Goal: Information Seeking & Learning: Find specific page/section

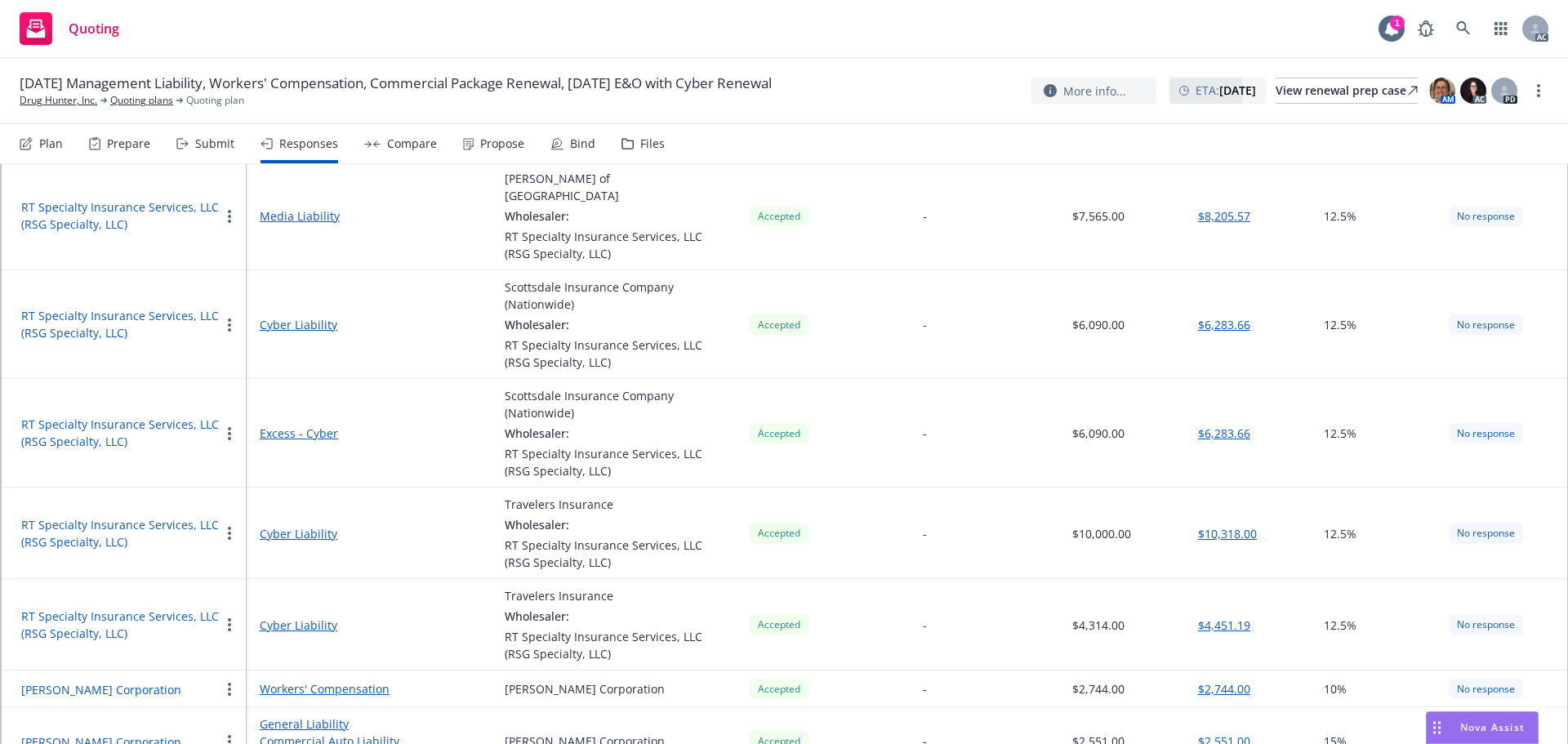
scroll to position [201, 0]
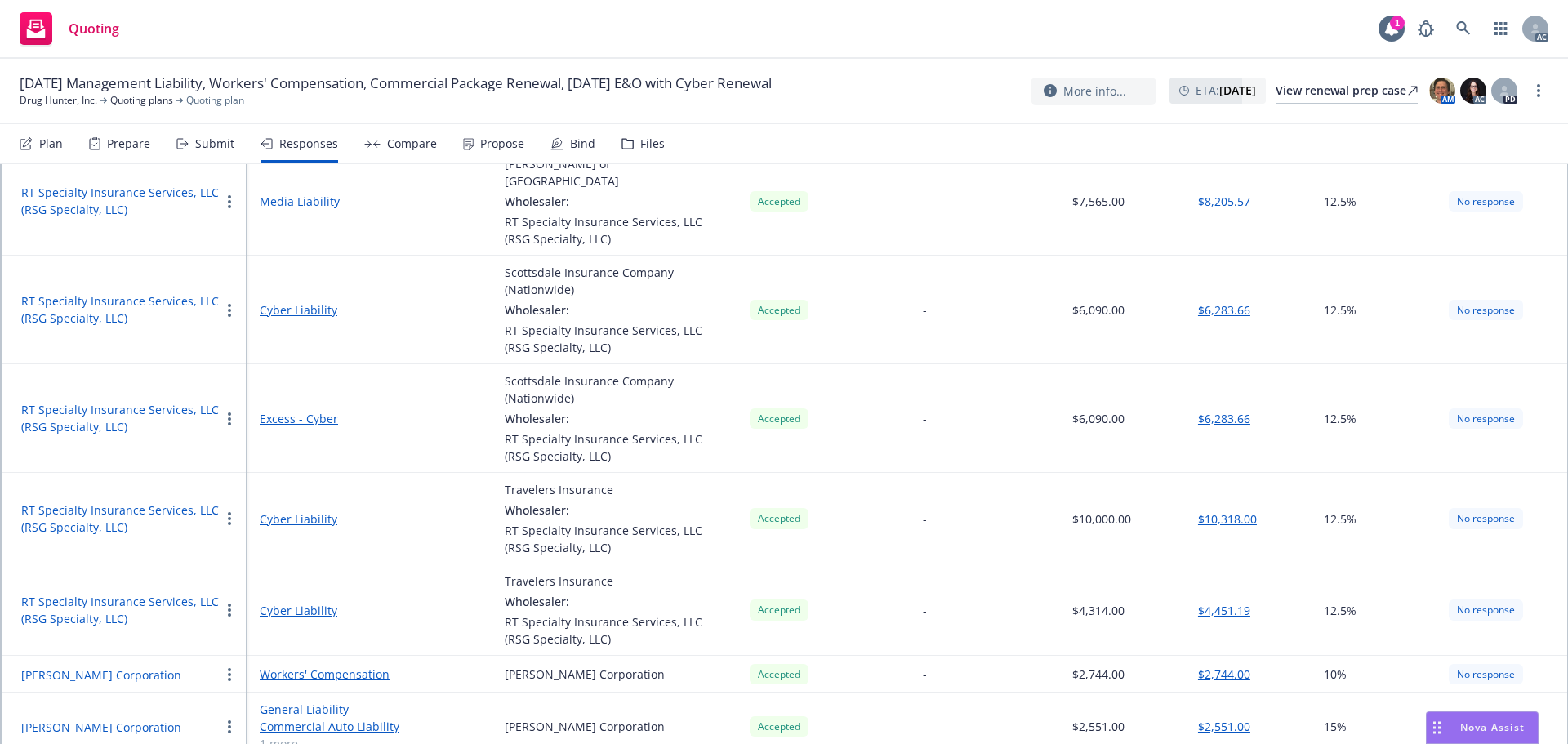
click at [480, 155] on div "Propose" at bounding box center [493, 143] width 61 height 39
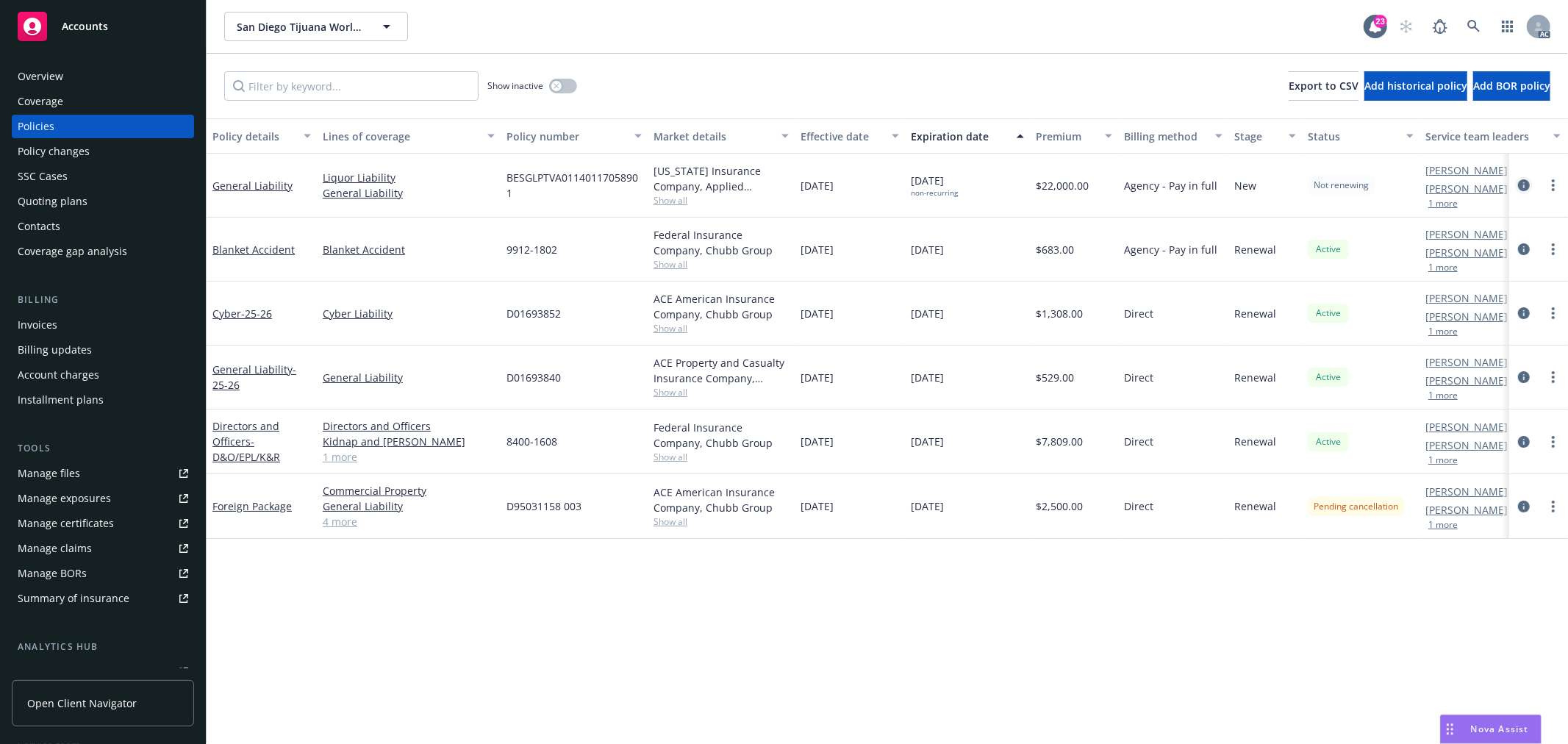
click at [1524, 187] on icon "circleInformation" at bounding box center [1524, 186] width 12 height 12
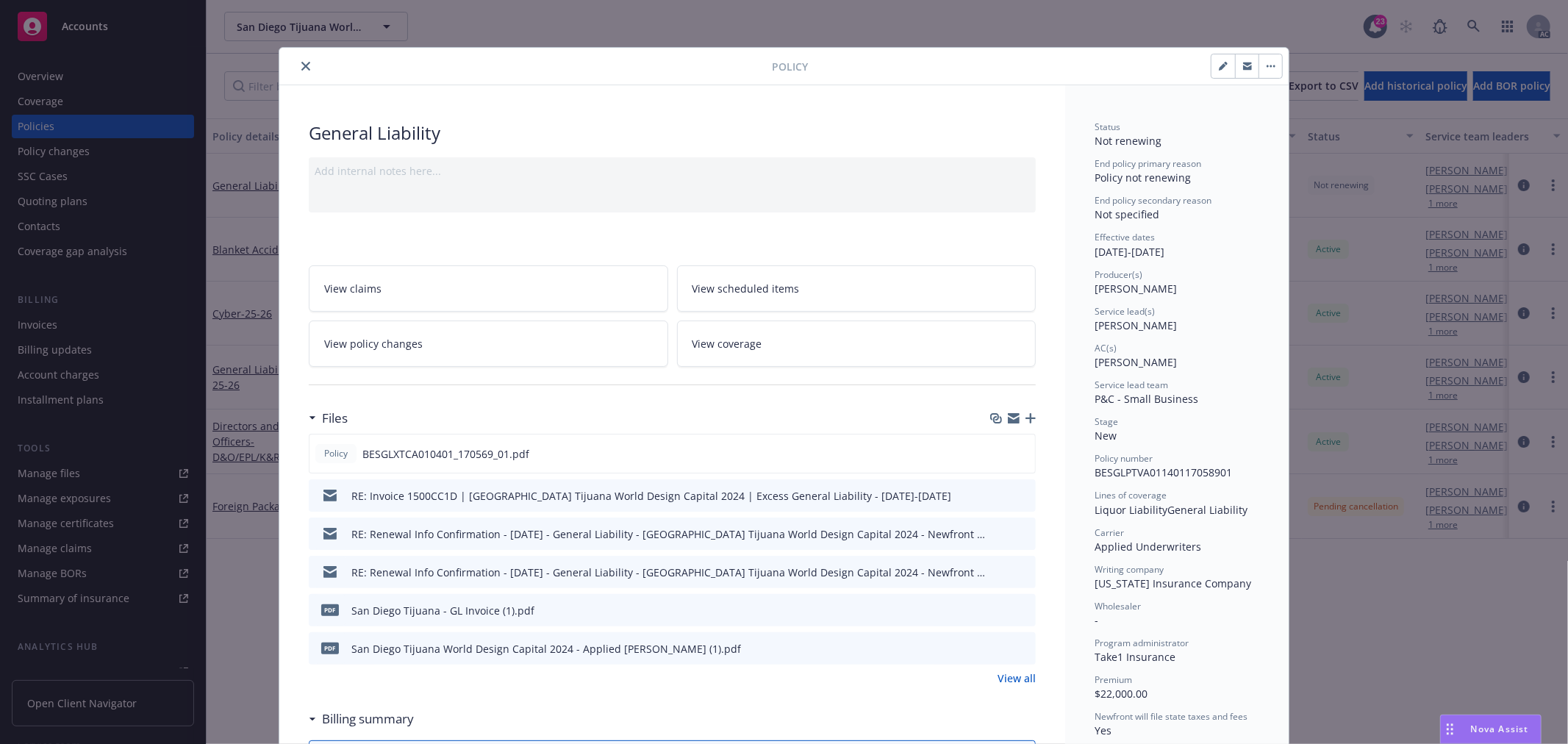
click at [302, 67] on icon "close" at bounding box center [305, 66] width 8 height 8
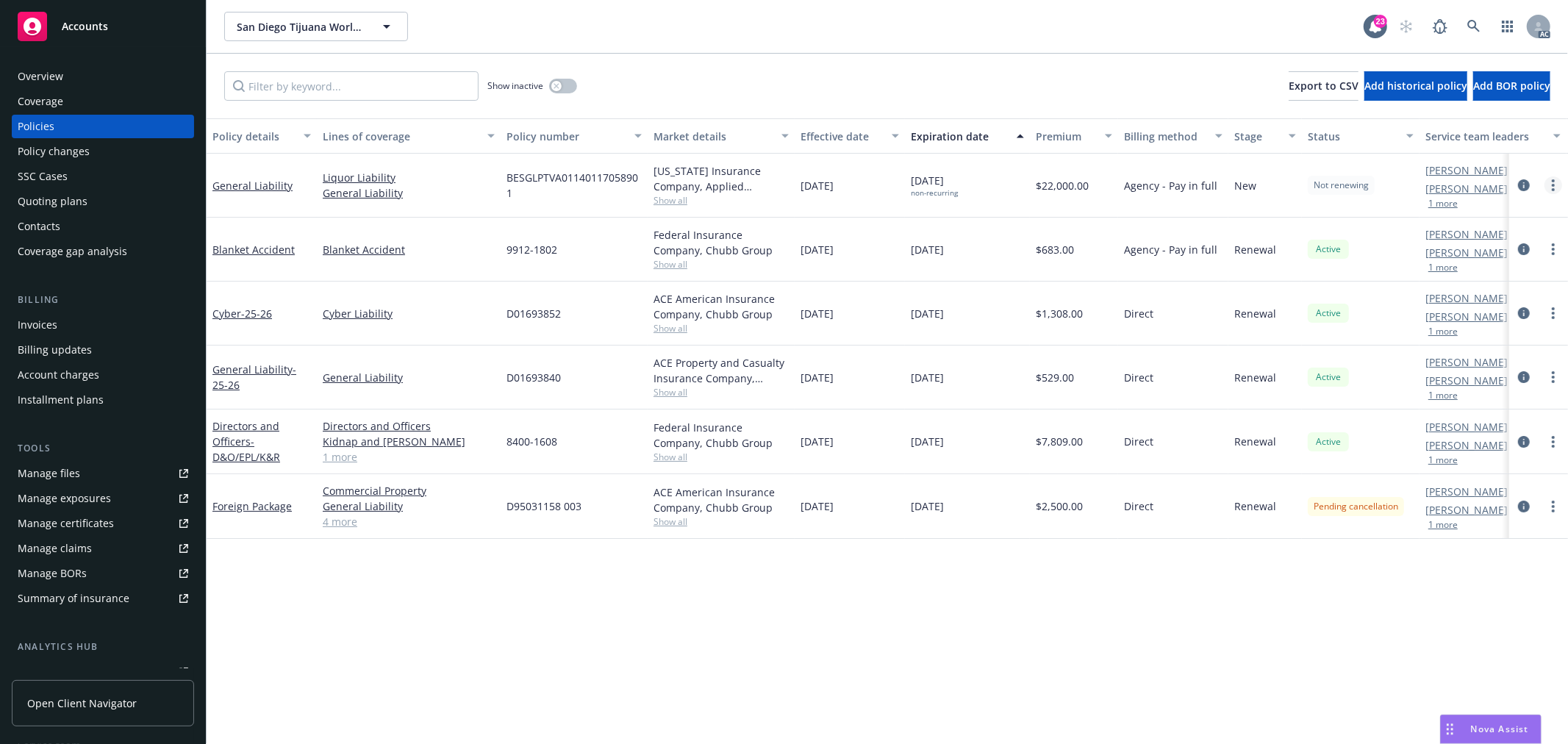
click at [1549, 186] on link "more" at bounding box center [1553, 185] width 18 height 18
click at [1460, 396] on link "Copy logging email" at bounding box center [1474, 391] width 173 height 30
click at [1552, 376] on icon "more" at bounding box center [1553, 377] width 3 height 12
click at [1549, 186] on link "more" at bounding box center [1553, 185] width 18 height 18
click at [1453, 392] on link "Copy logging email" at bounding box center [1474, 391] width 173 height 30
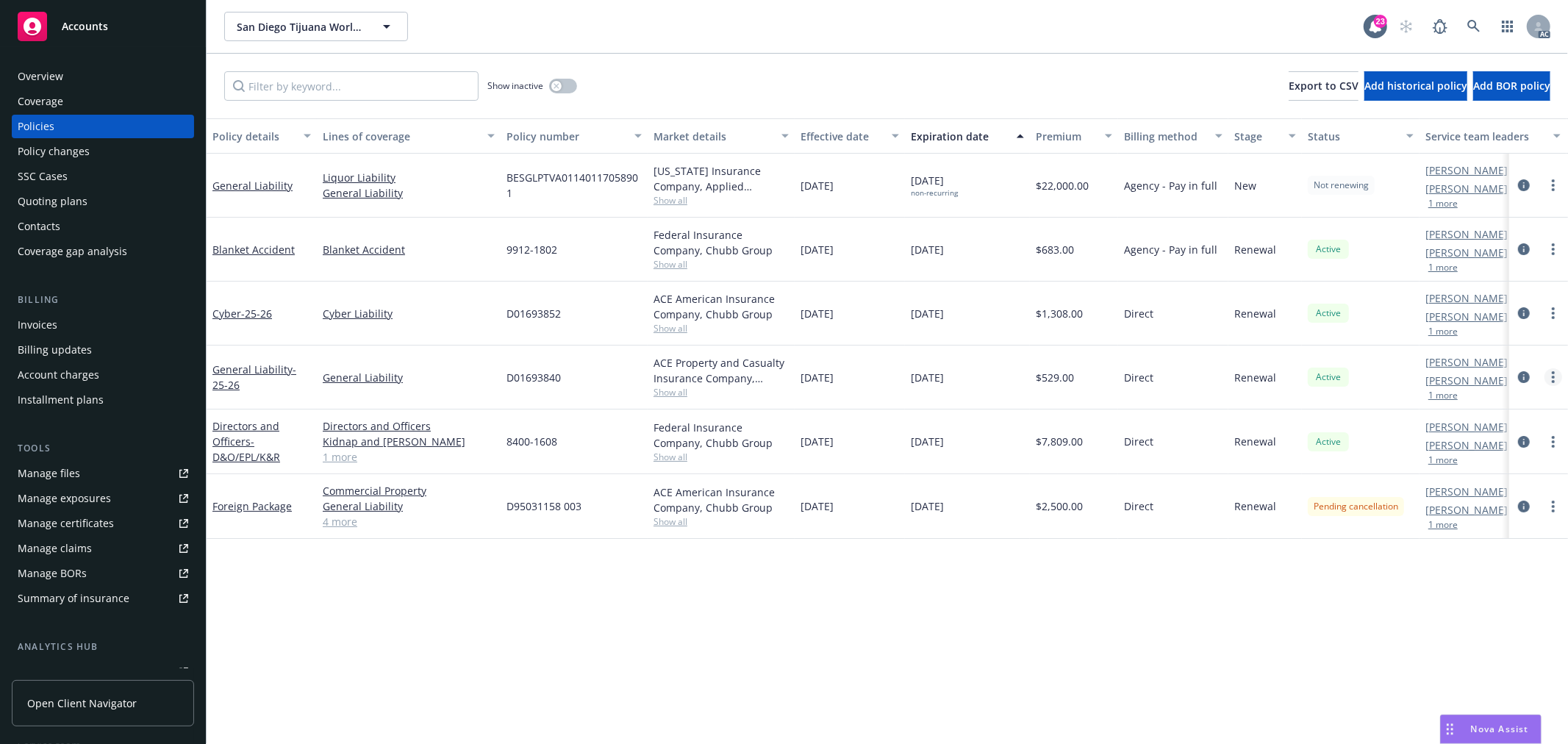
click at [1553, 380] on circle "more" at bounding box center [1553, 381] width 3 height 3
click at [1457, 583] on link "Copy logging email" at bounding box center [1474, 584] width 173 height 30
click at [1555, 191] on link "more" at bounding box center [1553, 185] width 18 height 18
click at [834, 622] on div "Policy details Lines of coverage Policy number Market details Effective date Ex…" at bounding box center [887, 431] width 1361 height 626
click at [561, 83] on div "button" at bounding box center [557, 86] width 10 height 10
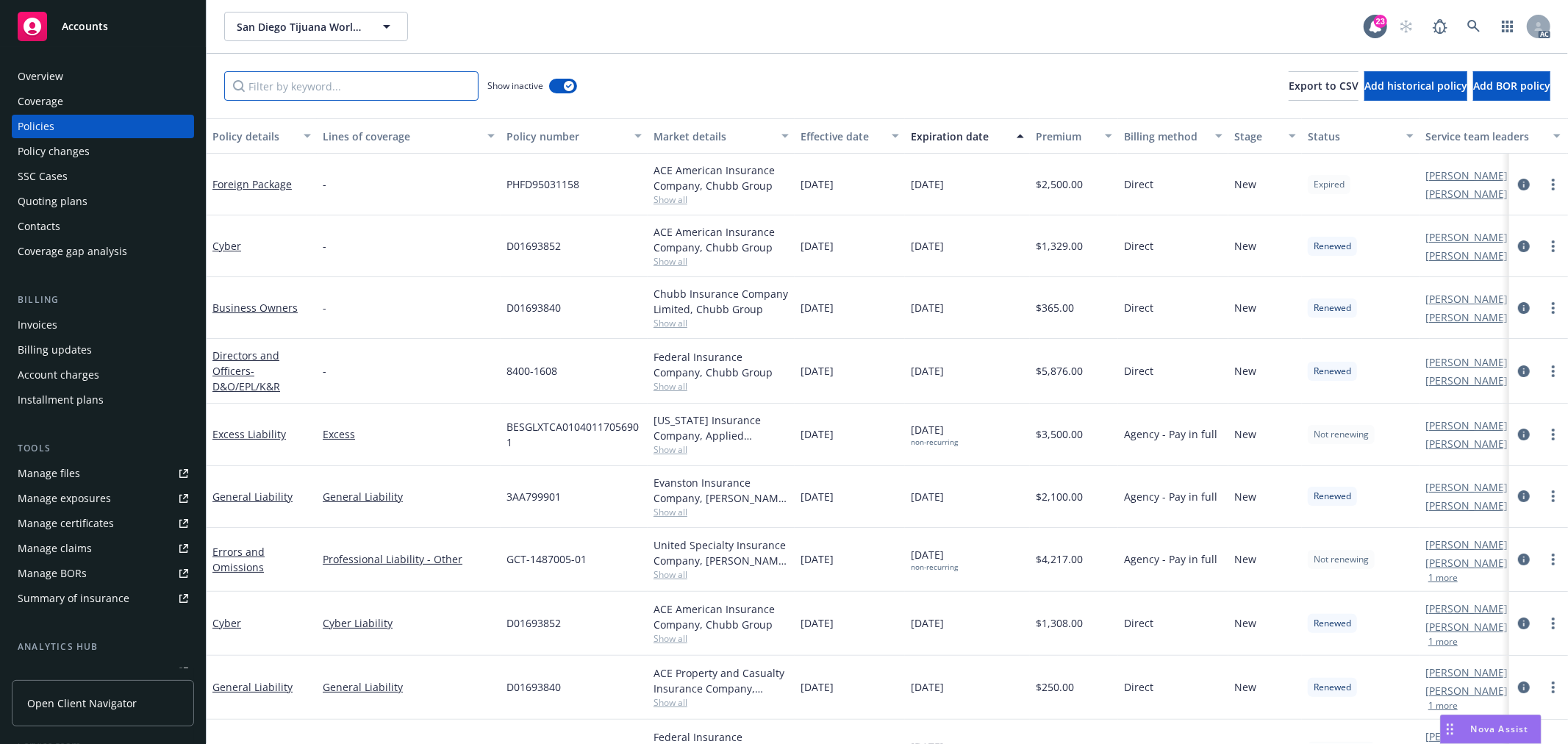
click at [375, 84] on input "Filter by keyword..." at bounding box center [352, 86] width 255 height 30
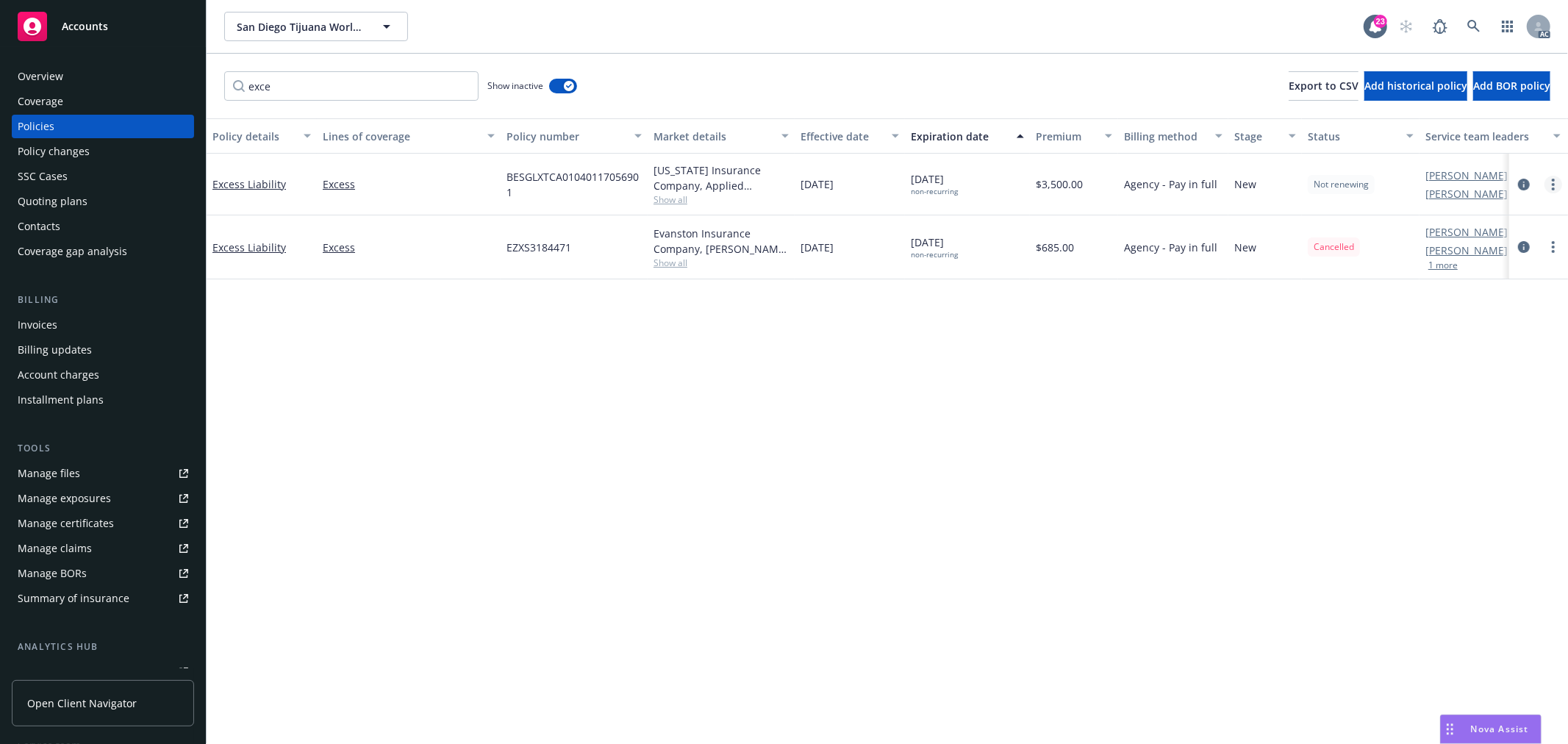
click at [1554, 187] on circle "more" at bounding box center [1553, 188] width 3 height 3
click at [663, 201] on span "Show all" at bounding box center [721, 199] width 135 height 13
click at [428, 418] on div "Policy details Lines of coverage Policy number Market details Effective date Ex…" at bounding box center [887, 431] width 1361 height 626
click at [349, 89] on input "exce" at bounding box center [352, 86] width 255 height 30
type input "e"
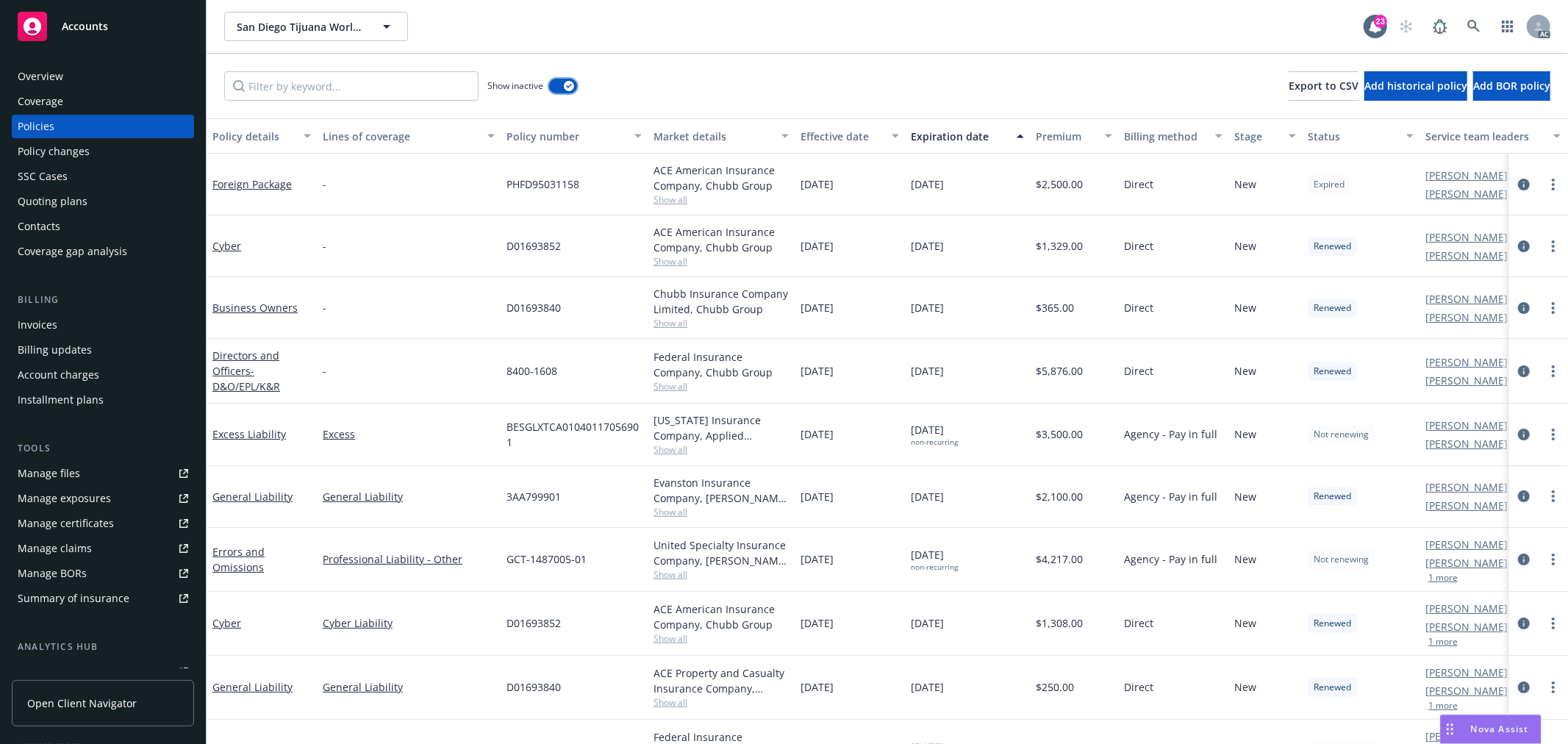
click at [560, 87] on button "button" at bounding box center [563, 85] width 28 height 14
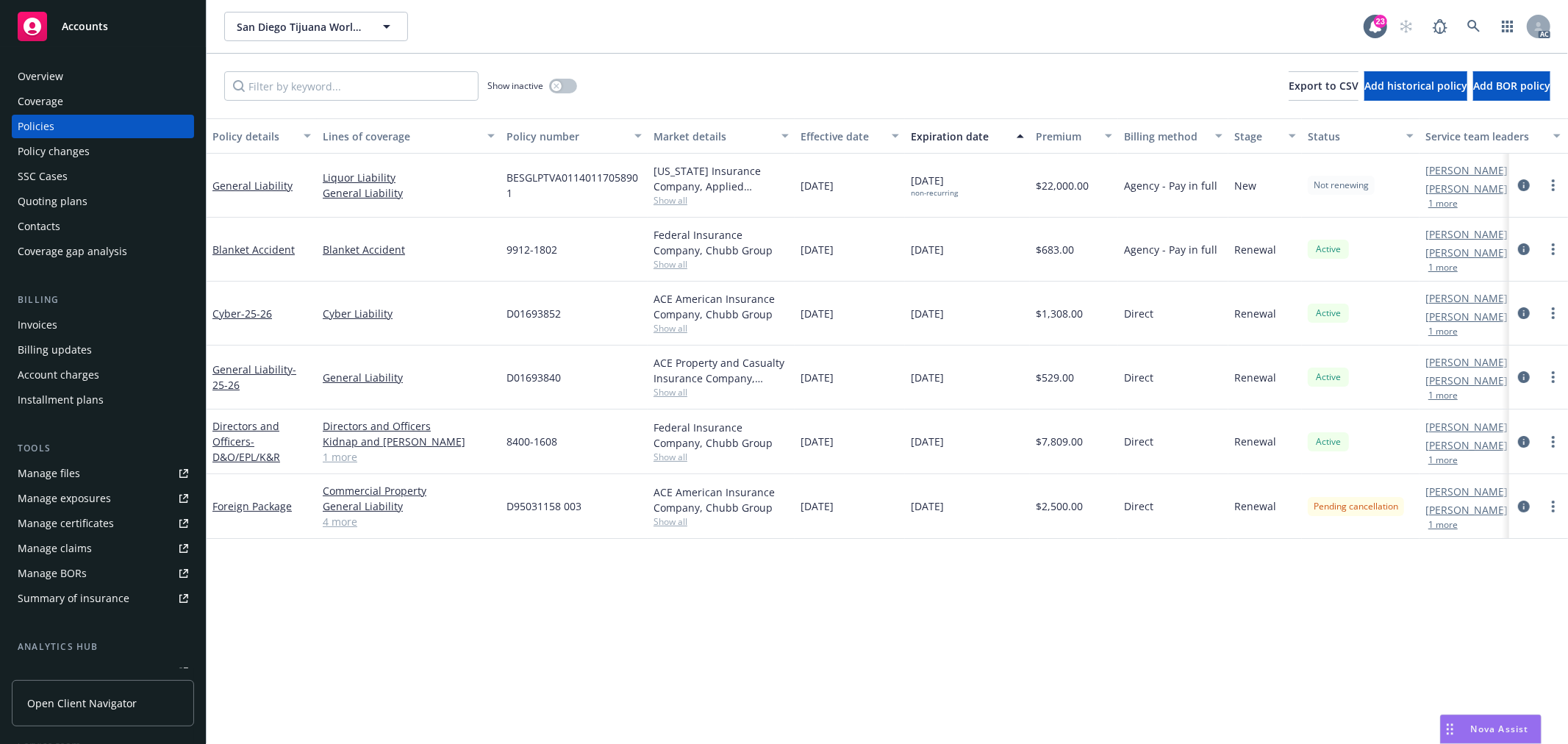
click at [669, 207] on span "Show all" at bounding box center [721, 200] width 135 height 13
click at [449, 89] on input "Filter by keyword..." at bounding box center [352, 86] width 255 height 30
click at [553, 82] on div "button" at bounding box center [557, 86] width 10 height 10
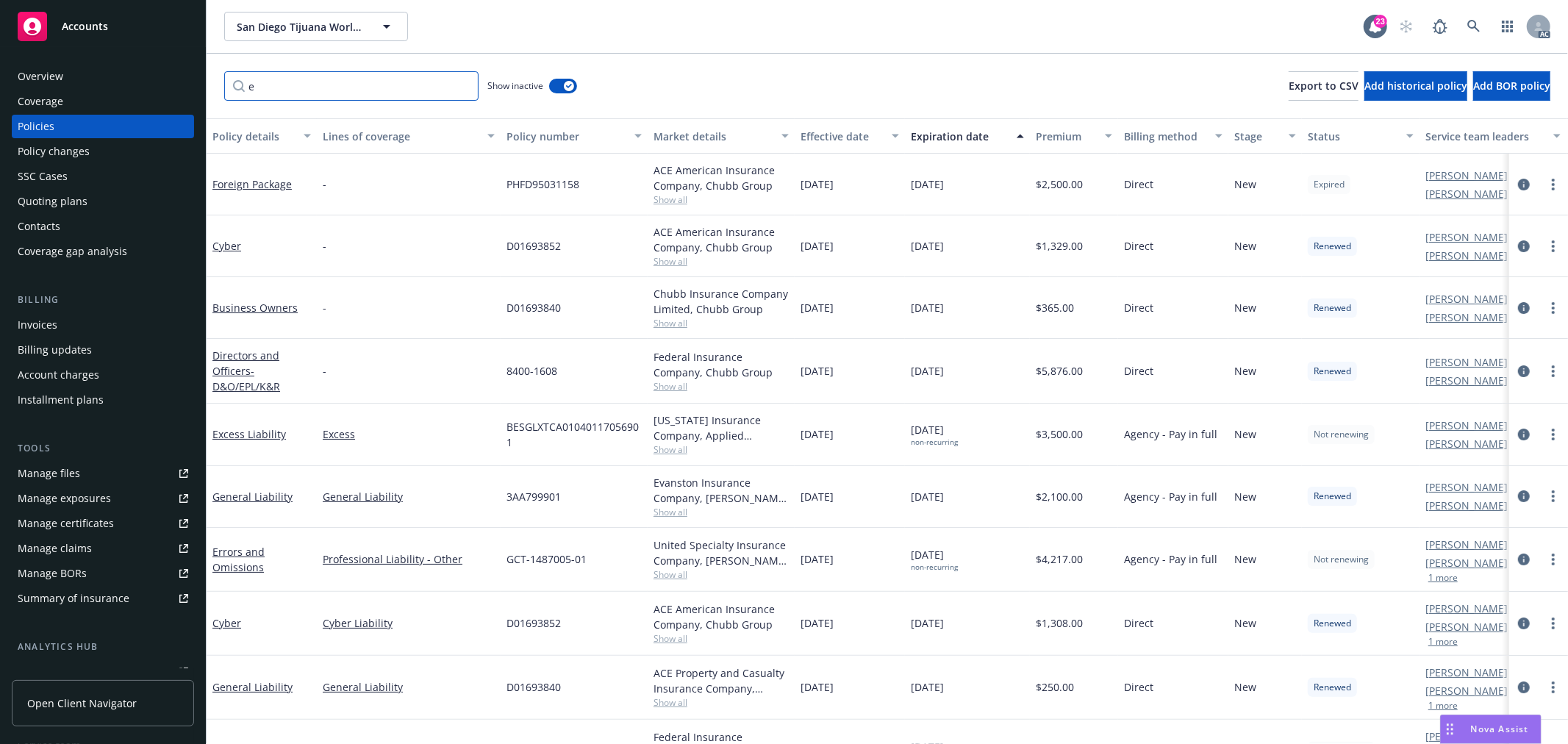
click at [337, 90] on input "e" at bounding box center [352, 86] width 255 height 30
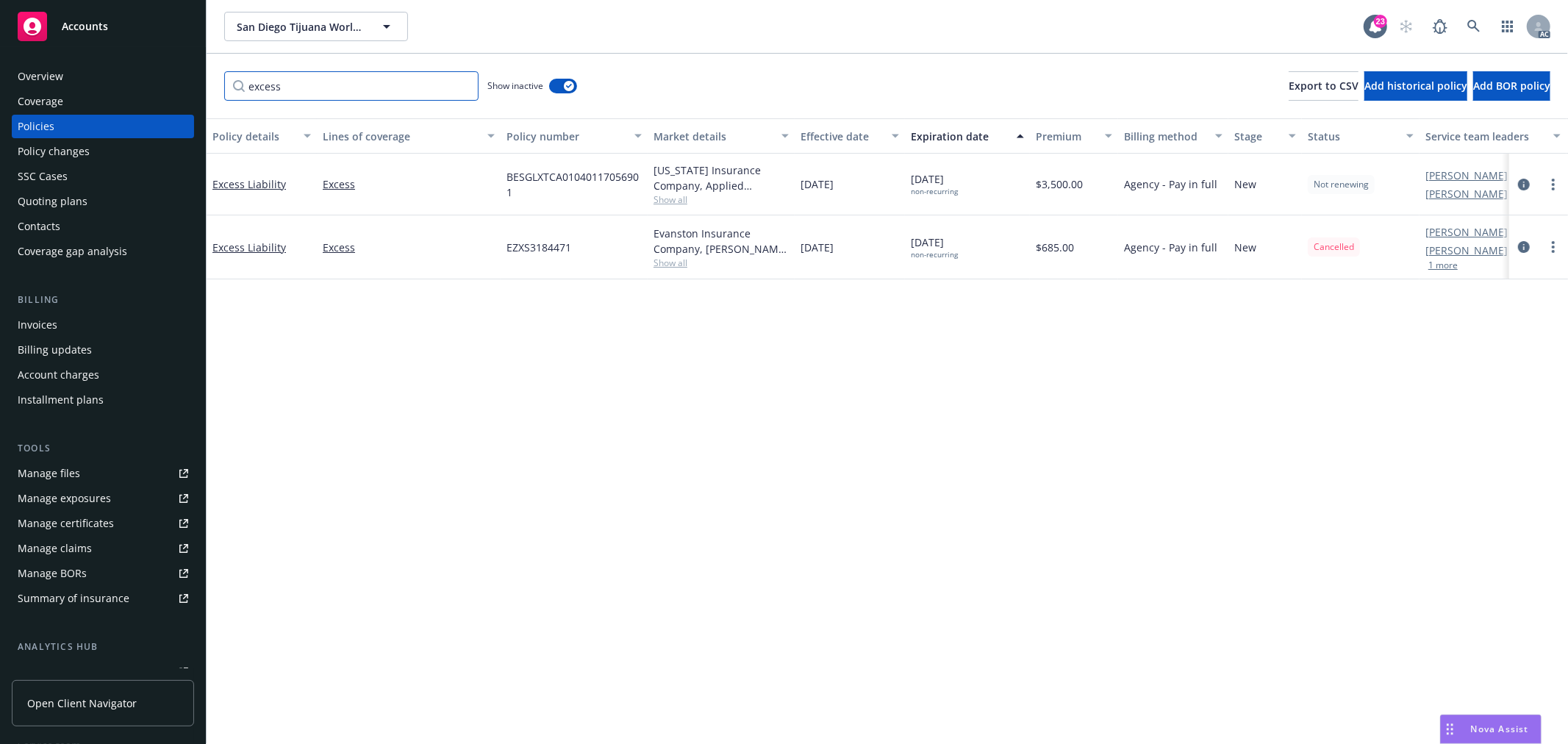
type input "excess"
click at [672, 200] on span "Show all" at bounding box center [721, 199] width 135 height 13
